Goal: Information Seeking & Learning: Learn about a topic

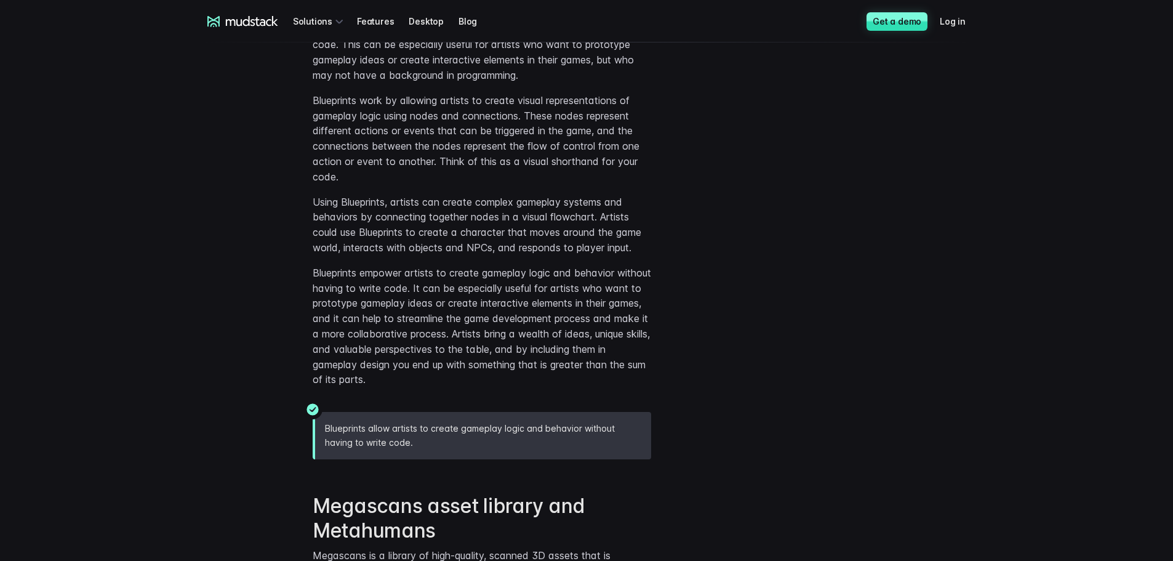
scroll to position [3261, 0]
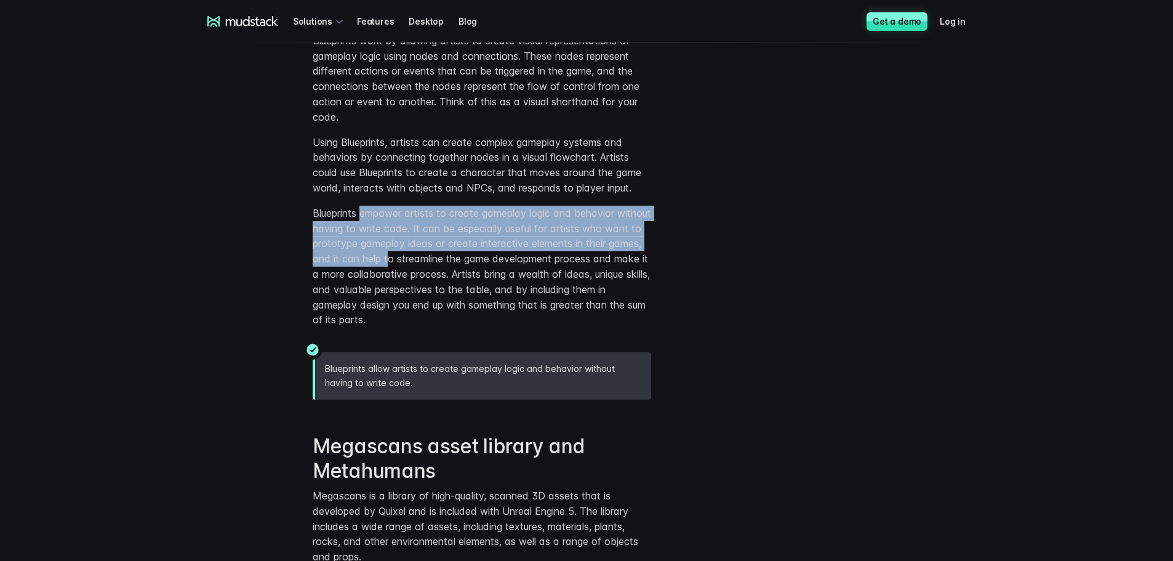
drag, startPoint x: 362, startPoint y: 215, endPoint x: 452, endPoint y: 265, distance: 102.2
click at [452, 265] on p "Blueprints empower artists to create gameplay logic and behavior without having…" at bounding box center [482, 266] width 338 height 122
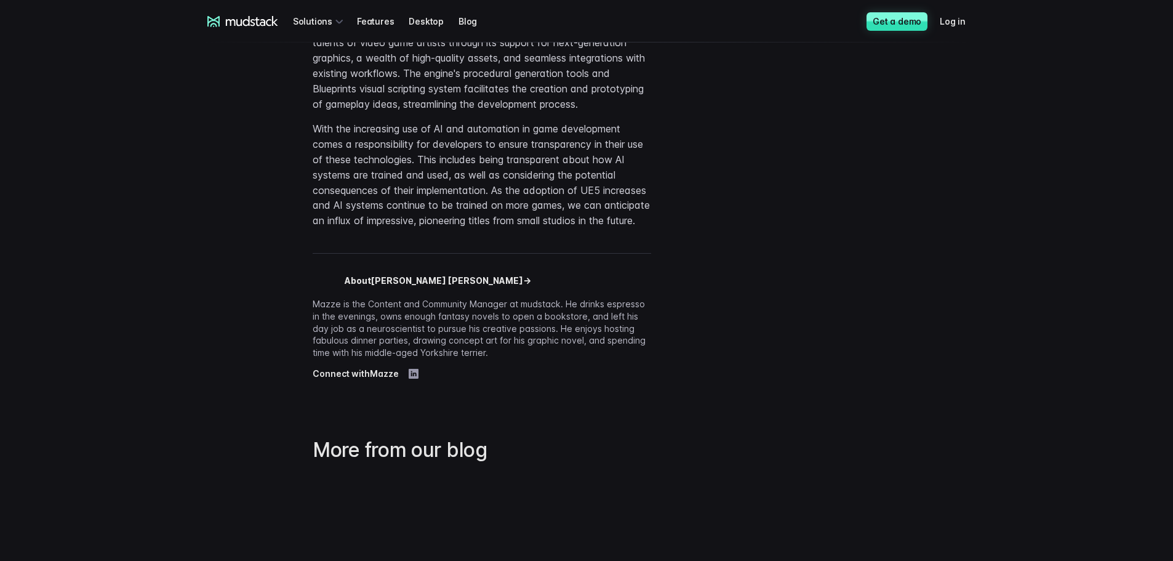
scroll to position [6153, 0]
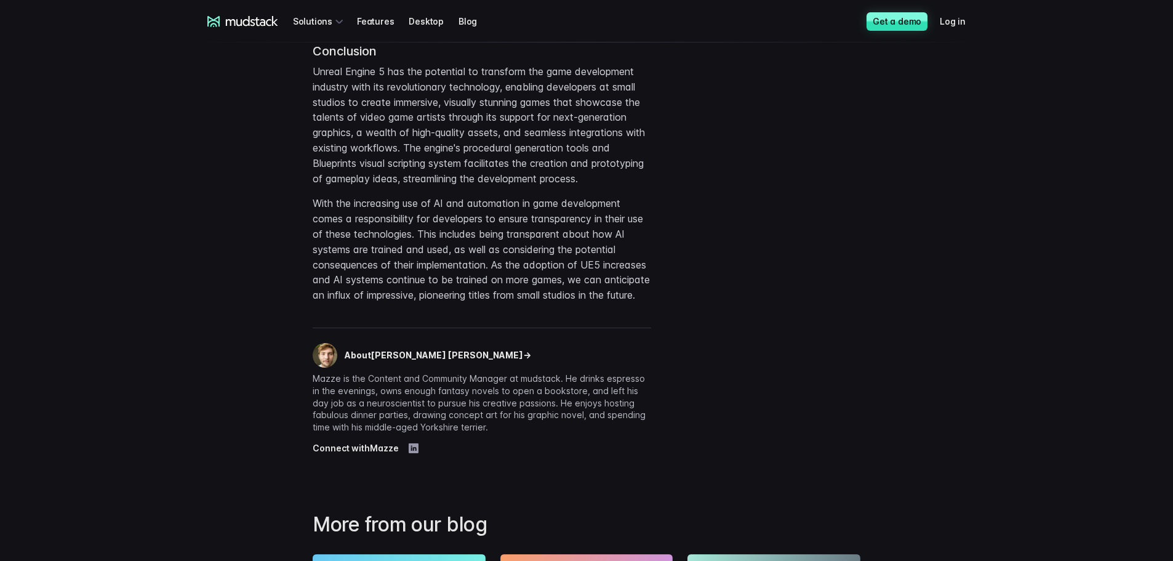
click at [419, 361] on p "About Mazze Whiteley →" at bounding box center [438, 355] width 186 height 12
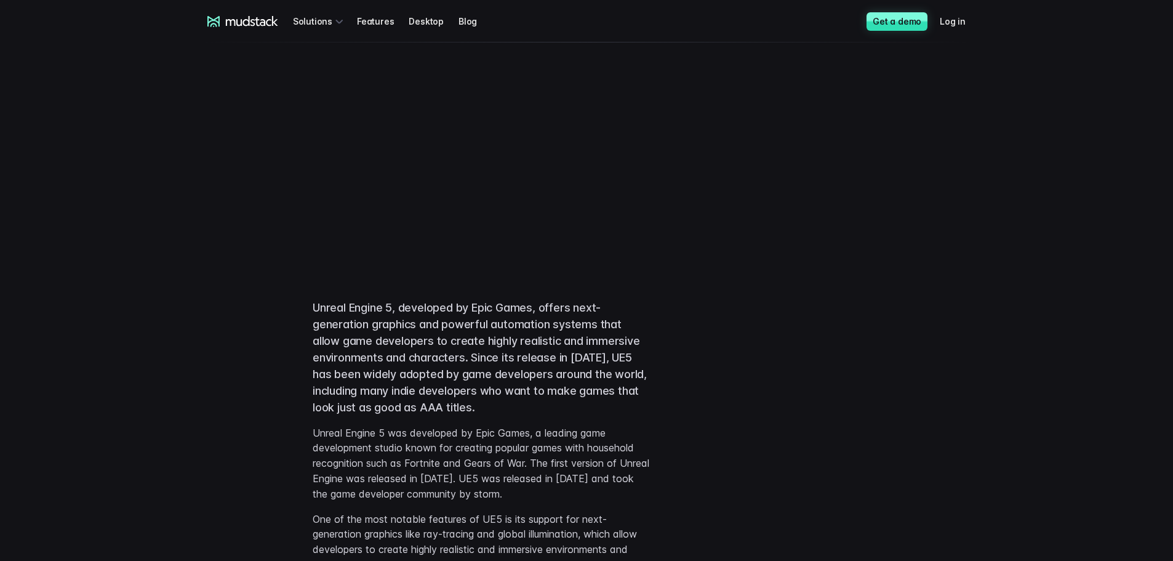
scroll to position [0, 0]
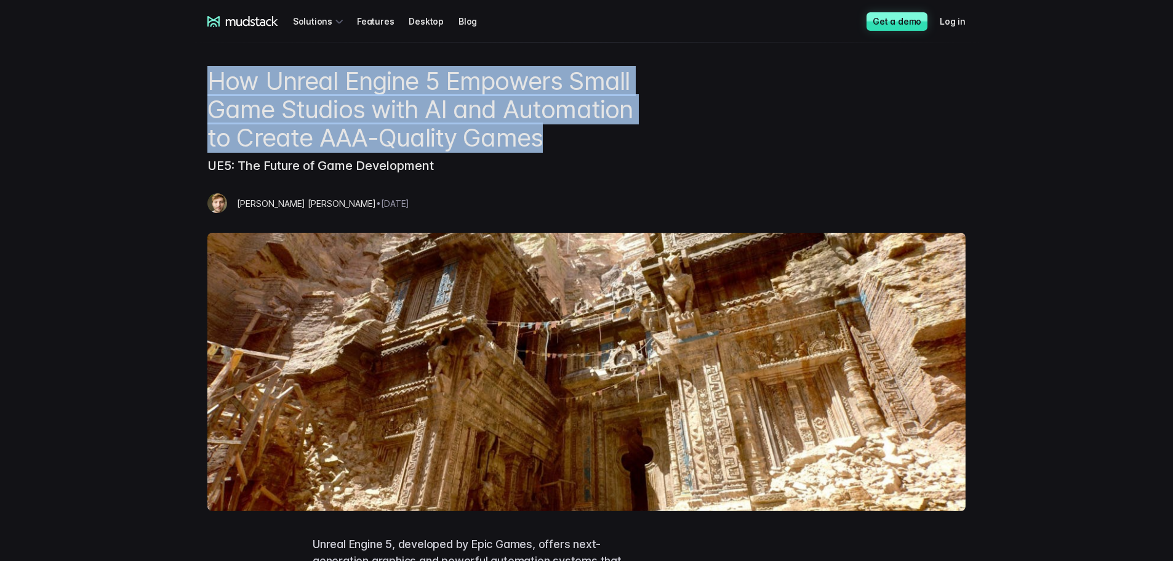
drag, startPoint x: 548, startPoint y: 138, endPoint x: 188, endPoint y: 81, distance: 365.1
copy h1 "How Unreal Engine 5 Empowers Small Game Studios with AI and Automation to Creat…"
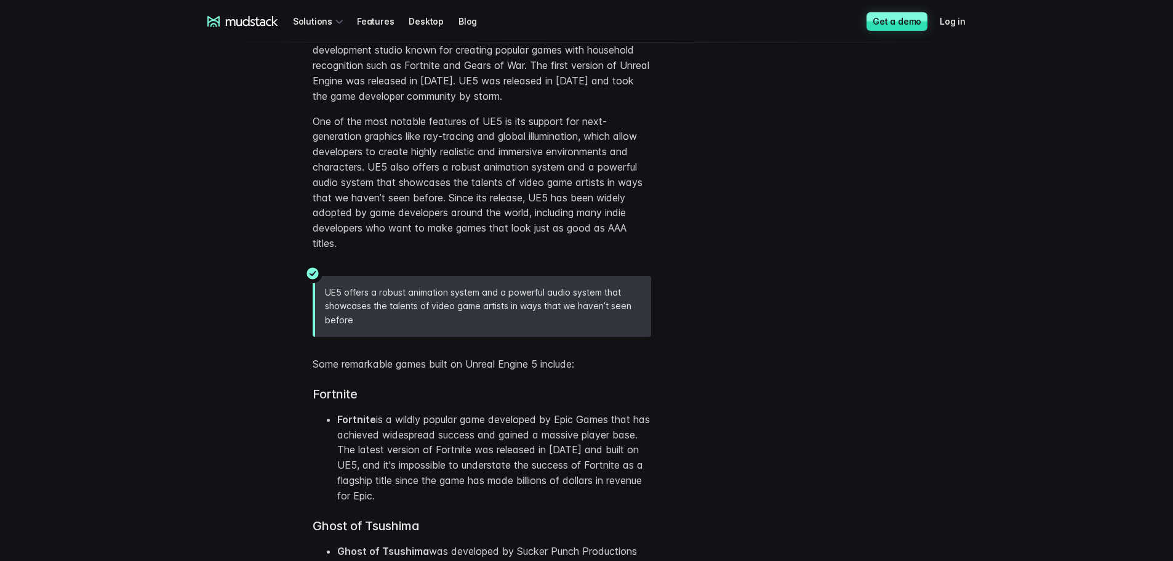
scroll to position [800, 0]
